Goal: Task Accomplishment & Management: Manage account settings

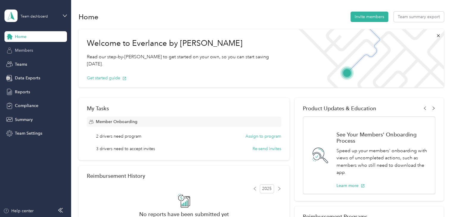
click at [31, 52] on span "Members" at bounding box center [24, 50] width 18 height 6
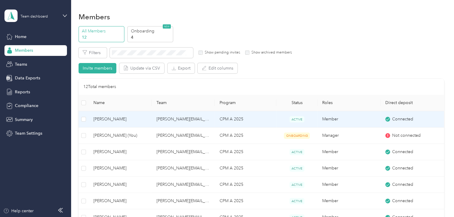
click at [192, 118] on td "[PERSON_NAME][EMAIL_ADDRESS][PERSON_NAME][DOMAIN_NAME]" at bounding box center [183, 119] width 63 height 16
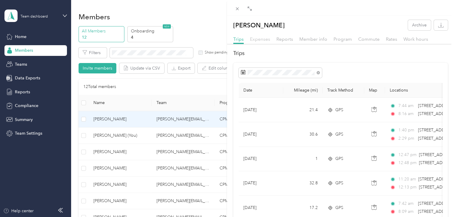
click at [267, 40] on span "Expenses" at bounding box center [260, 39] width 20 height 6
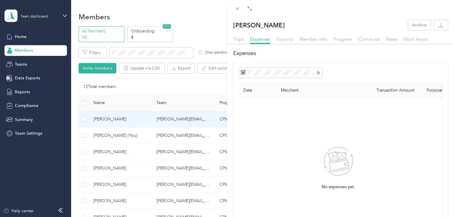
click at [285, 41] on span "Reports" at bounding box center [285, 39] width 17 height 6
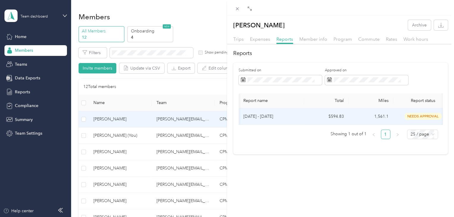
scroll to position [0, 59]
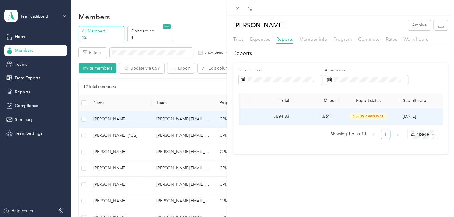
click at [362, 116] on span "needs approval" at bounding box center [369, 116] width 38 height 7
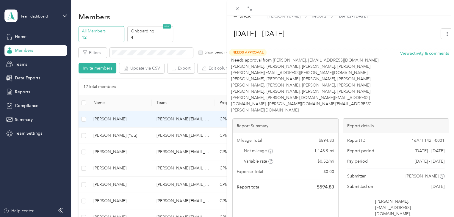
scroll to position [0, 0]
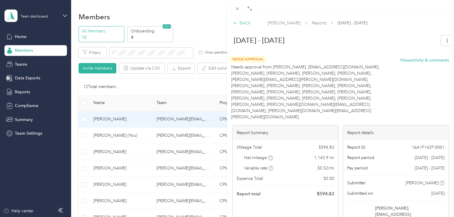
click at [244, 22] on div "BACK" at bounding box center [242, 23] width 18 height 6
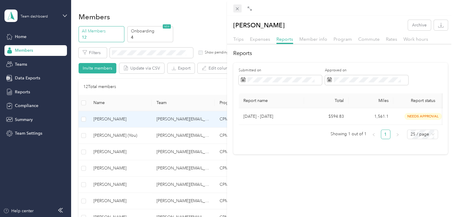
click at [237, 8] on icon at bounding box center [237, 8] width 3 height 3
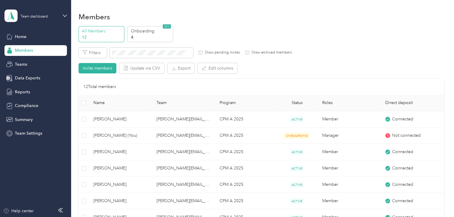
click at [15, 181] on aside "Team dashboard Home Members Teams Data Exports Reports Compliance Summary Team …" at bounding box center [35, 108] width 71 height 217
click at [24, 32] on div "Home" at bounding box center [35, 36] width 63 height 11
